Goal: Task Accomplishment & Management: Manage account settings

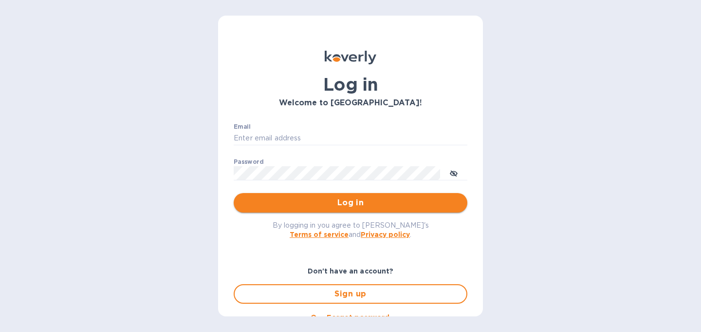
type input "[PERSON_NAME][EMAIL_ADDRESS][DOMAIN_NAME]"
click at [332, 211] on button "Log in" at bounding box center [351, 202] width 234 height 19
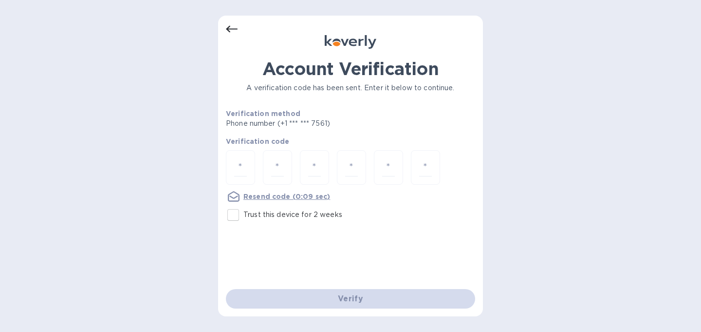
click at [232, 219] on input "Trust this device for 2 weeks" at bounding box center [233, 214] width 20 height 20
checkbox input "true"
click at [243, 163] on input "number" at bounding box center [240, 167] width 13 height 18
type input "8"
type input "7"
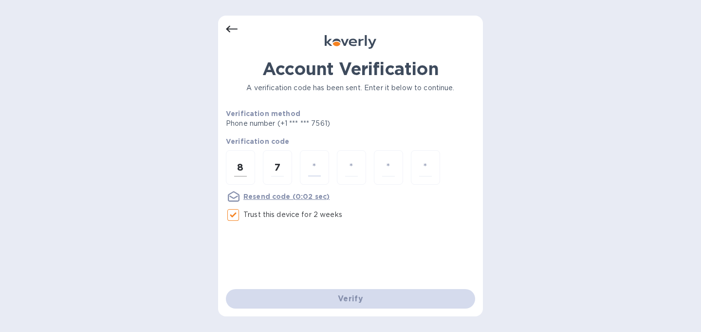
type input "0"
type input "5"
type input "0"
